Goal: Information Seeking & Learning: Check status

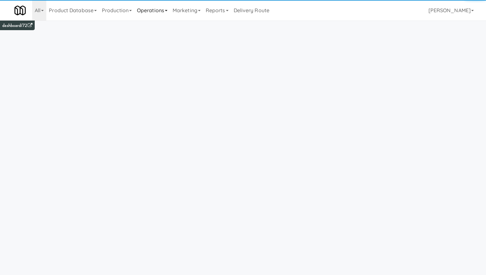
click at [167, 11] on icon at bounding box center [166, 10] width 3 height 1
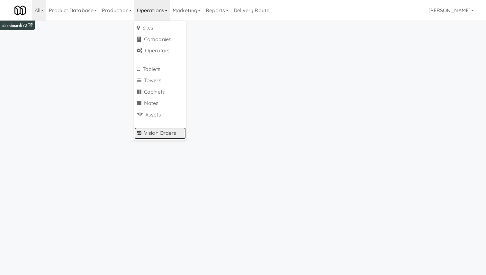
click at [165, 132] on link "Vision Orders" at bounding box center [159, 133] width 51 height 12
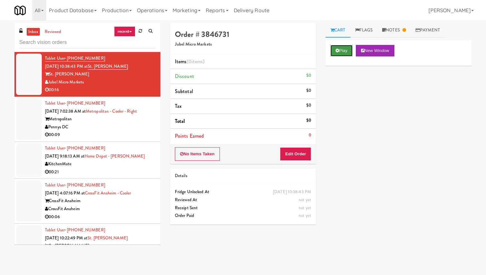
click at [340, 49] on button "Play" at bounding box center [341, 51] width 22 height 12
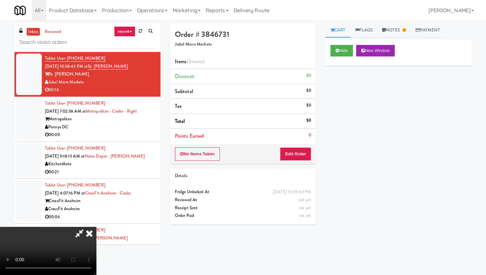
click at [96, 227] on icon at bounding box center [89, 233] width 14 height 13
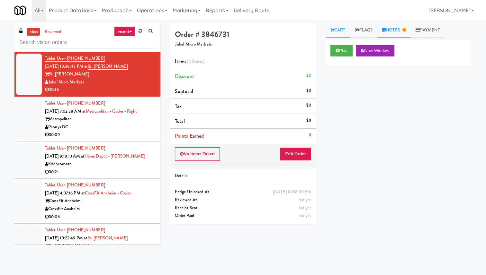
click at [395, 27] on link "Notes" at bounding box center [393, 30] width 33 height 14
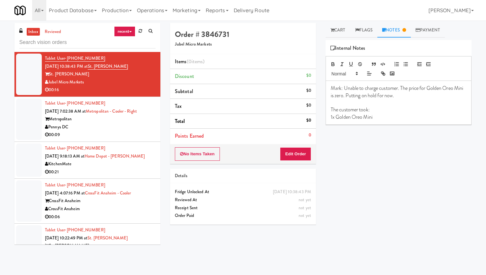
click at [105, 131] on div "00:09" at bounding box center [100, 135] width 110 height 8
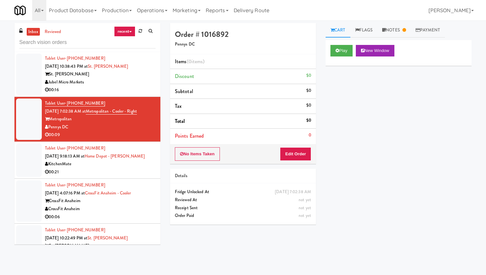
click at [108, 176] on div "00:21" at bounding box center [100, 172] width 110 height 8
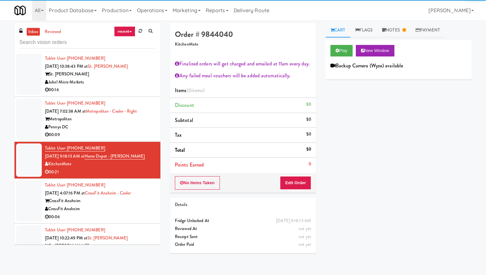
click at [125, 94] on li "Tablet User · (214) 773-0333 [DATE] 10:38:43 PM at [GEOGRAPHIC_DATA][PERSON_NAM…" at bounding box center [87, 74] width 146 height 45
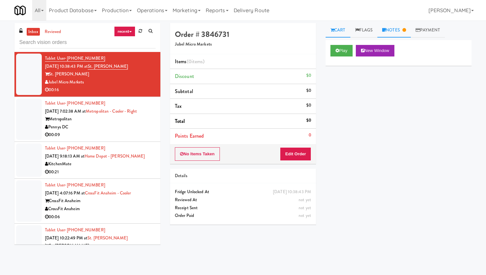
click at [398, 31] on link "Notes" at bounding box center [393, 30] width 33 height 14
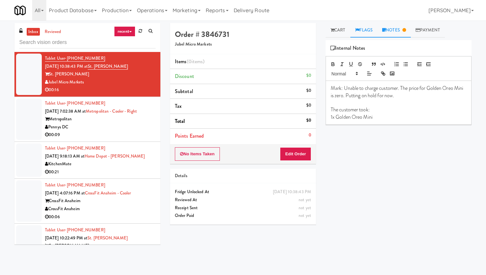
click at [363, 29] on link "Flags" at bounding box center [363, 30] width 27 height 14
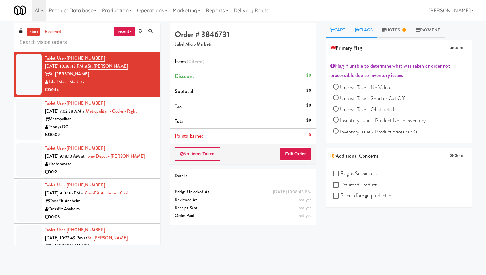
click at [336, 30] on link "Cart" at bounding box center [337, 30] width 25 height 14
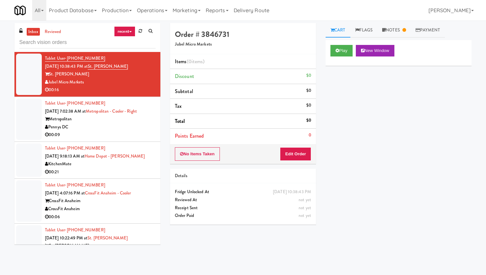
click at [110, 129] on div "Pennys DC" at bounding box center [100, 127] width 110 height 8
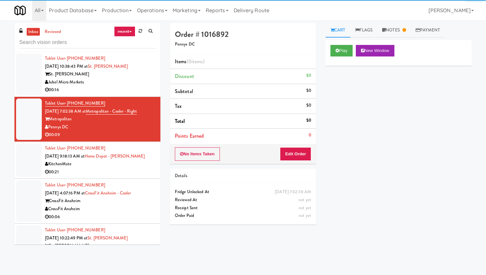
click at [110, 171] on div "00:21" at bounding box center [100, 172] width 110 height 8
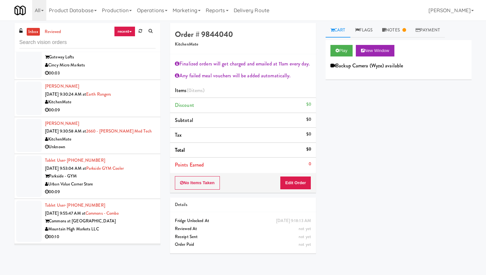
scroll to position [356, 0]
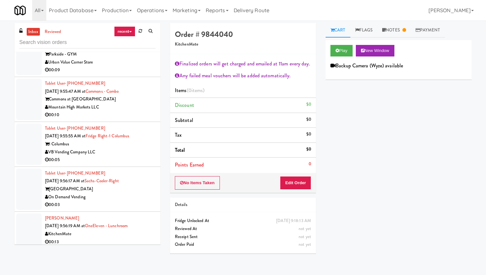
click at [122, 157] on div "00:05" at bounding box center [100, 160] width 110 height 8
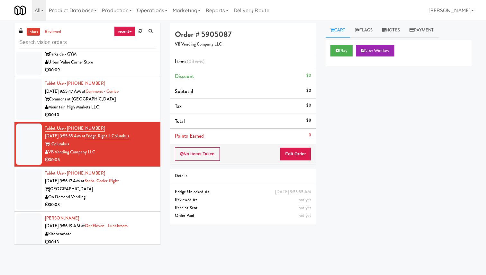
click at [117, 197] on div "On Demand Vending" at bounding box center [100, 197] width 110 height 8
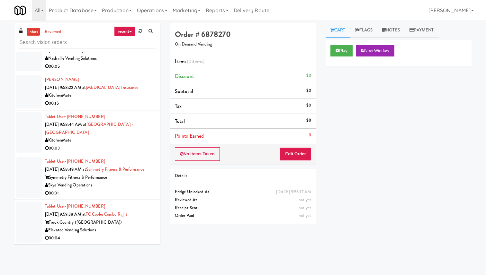
scroll to position [735, 0]
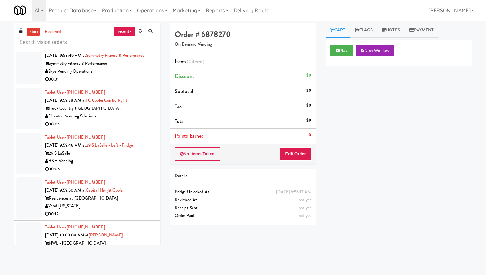
click at [124, 160] on div "H&H Vending" at bounding box center [100, 161] width 110 height 8
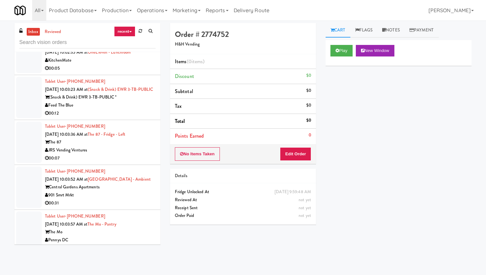
scroll to position [1107, 0]
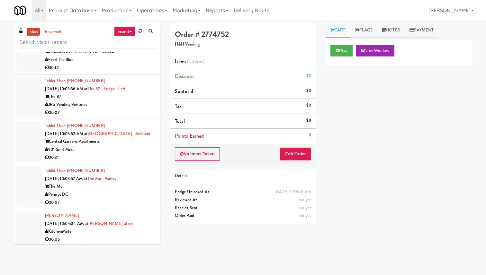
click at [125, 154] on div "901 Smrt Mrkt" at bounding box center [100, 150] width 110 height 8
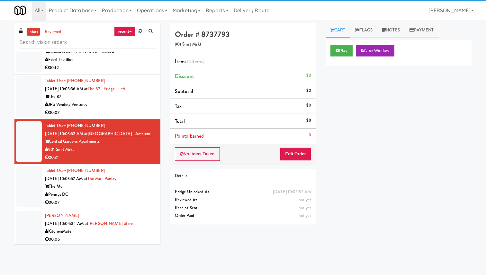
click at [119, 199] on div "Pennys DC" at bounding box center [100, 195] width 110 height 8
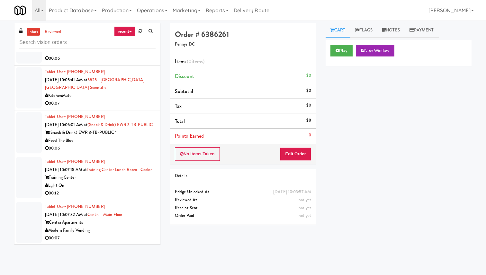
scroll to position [1515, 0]
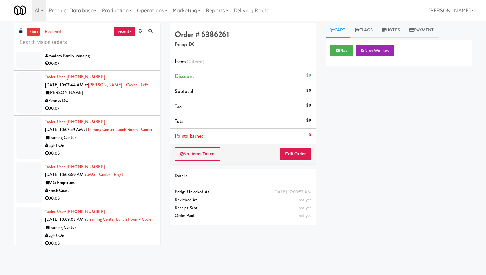
click at [110, 105] on div "Pennys DC" at bounding box center [100, 101] width 110 height 8
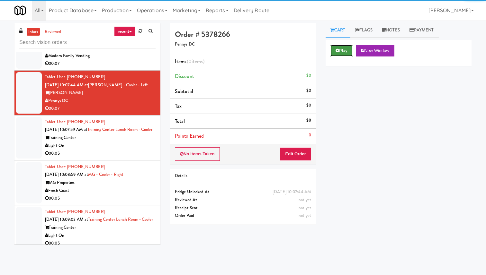
click at [342, 55] on button "Play" at bounding box center [341, 51] width 22 height 12
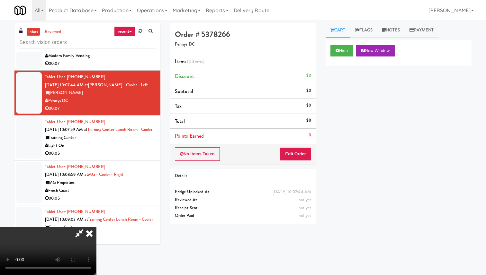
click at [96, 227] on icon at bounding box center [89, 233] width 14 height 13
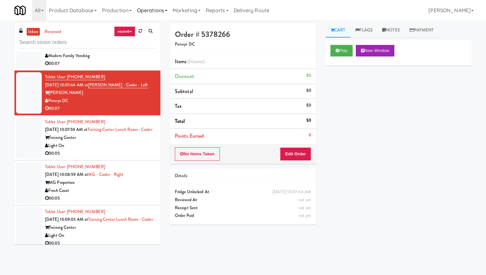
click at [156, 6] on link "Operations" at bounding box center [152, 10] width 36 height 21
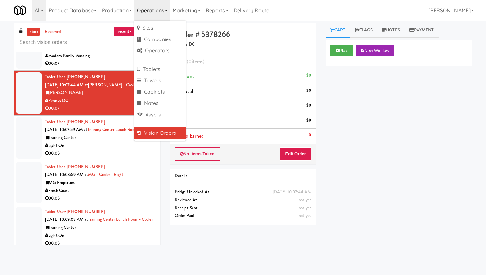
click at [128, 32] on link "recent" at bounding box center [124, 31] width 21 height 10
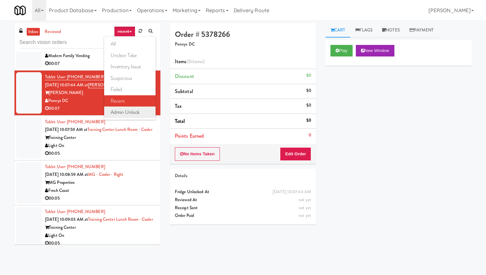
click at [132, 113] on link "admin unlock" at bounding box center [129, 113] width 51 height 12
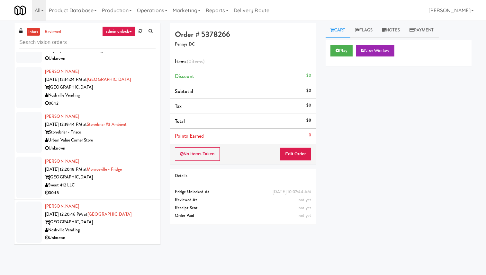
scroll to position [21, 0]
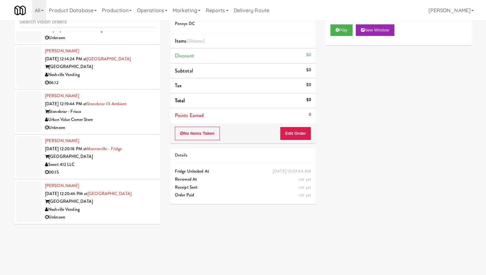
click at [136, 204] on div "[GEOGRAPHIC_DATA]" at bounding box center [100, 202] width 110 height 8
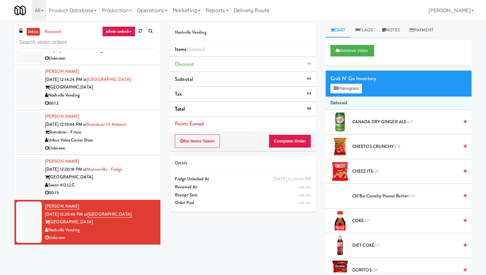
click at [143, 178] on div "[GEOGRAPHIC_DATA]" at bounding box center [100, 177] width 110 height 8
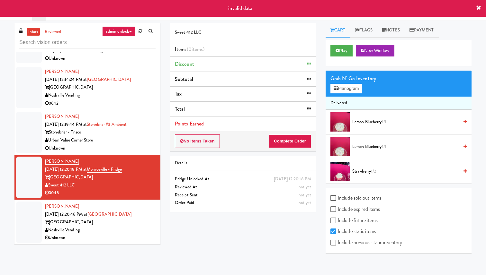
click at [144, 132] on div "Stonebriar - Frisco" at bounding box center [100, 132] width 110 height 8
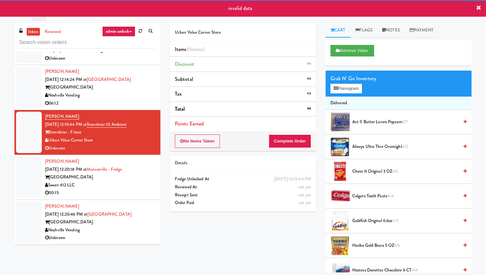
click at [139, 87] on div "[GEOGRAPHIC_DATA]" at bounding box center [100, 87] width 110 height 8
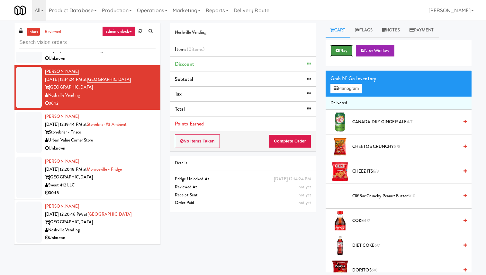
click at [341, 53] on button "Play" at bounding box center [341, 51] width 22 height 12
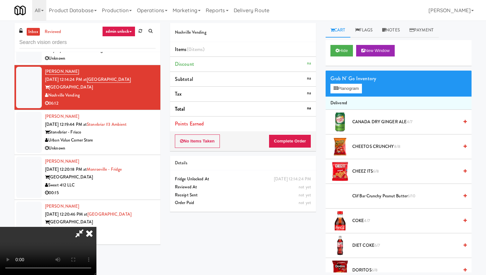
click at [96, 227] on icon at bounding box center [89, 233] width 14 height 13
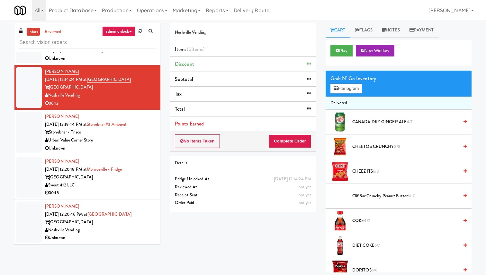
click at [120, 141] on div "Urban Value Corner Store" at bounding box center [100, 140] width 110 height 8
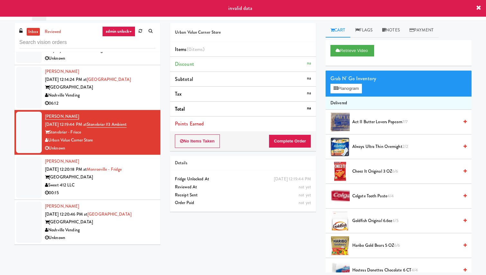
scroll to position [30401, 0]
click at [137, 55] on div "Royalty Financial & Consulting" at bounding box center [100, 51] width 110 height 8
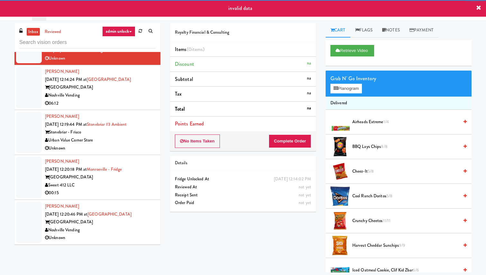
scroll to position [30382, 0]
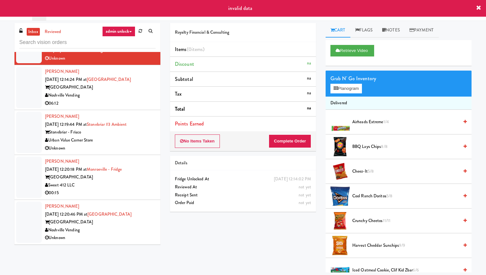
click at [142, 10] on div "Urban Value Corner Store" at bounding box center [100, 6] width 110 height 8
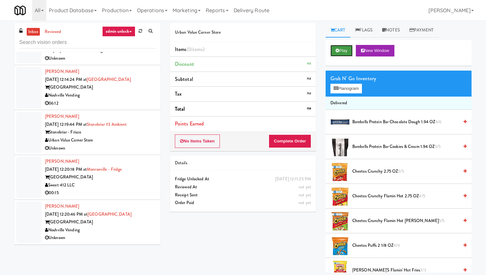
click at [345, 52] on button "Play" at bounding box center [341, 51] width 22 height 12
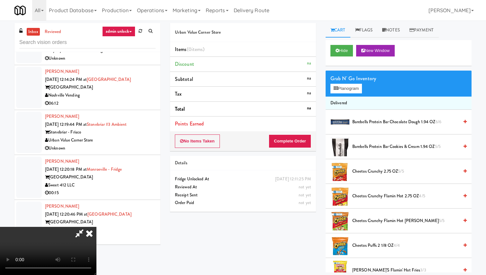
click at [96, 227] on icon at bounding box center [89, 233] width 14 height 13
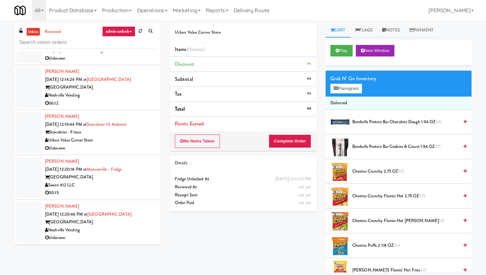
scroll to position [30277, 0]
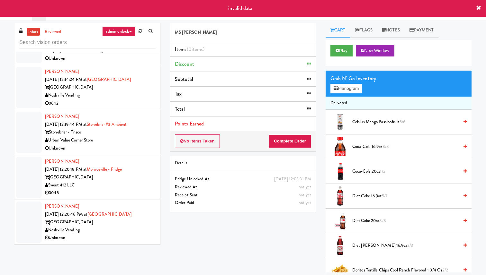
click at [343, 44] on div "Play New Window" at bounding box center [398, 53] width 146 height 26
click at [343, 50] on button "Play" at bounding box center [341, 51] width 22 height 12
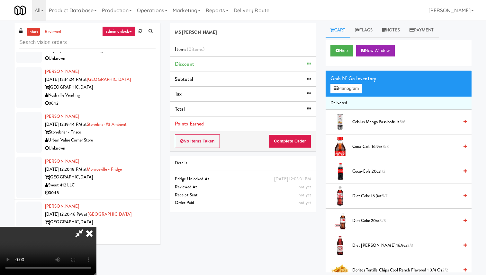
click at [96, 227] on icon at bounding box center [89, 233] width 14 height 13
